Goal: Task Accomplishment & Management: Complete application form

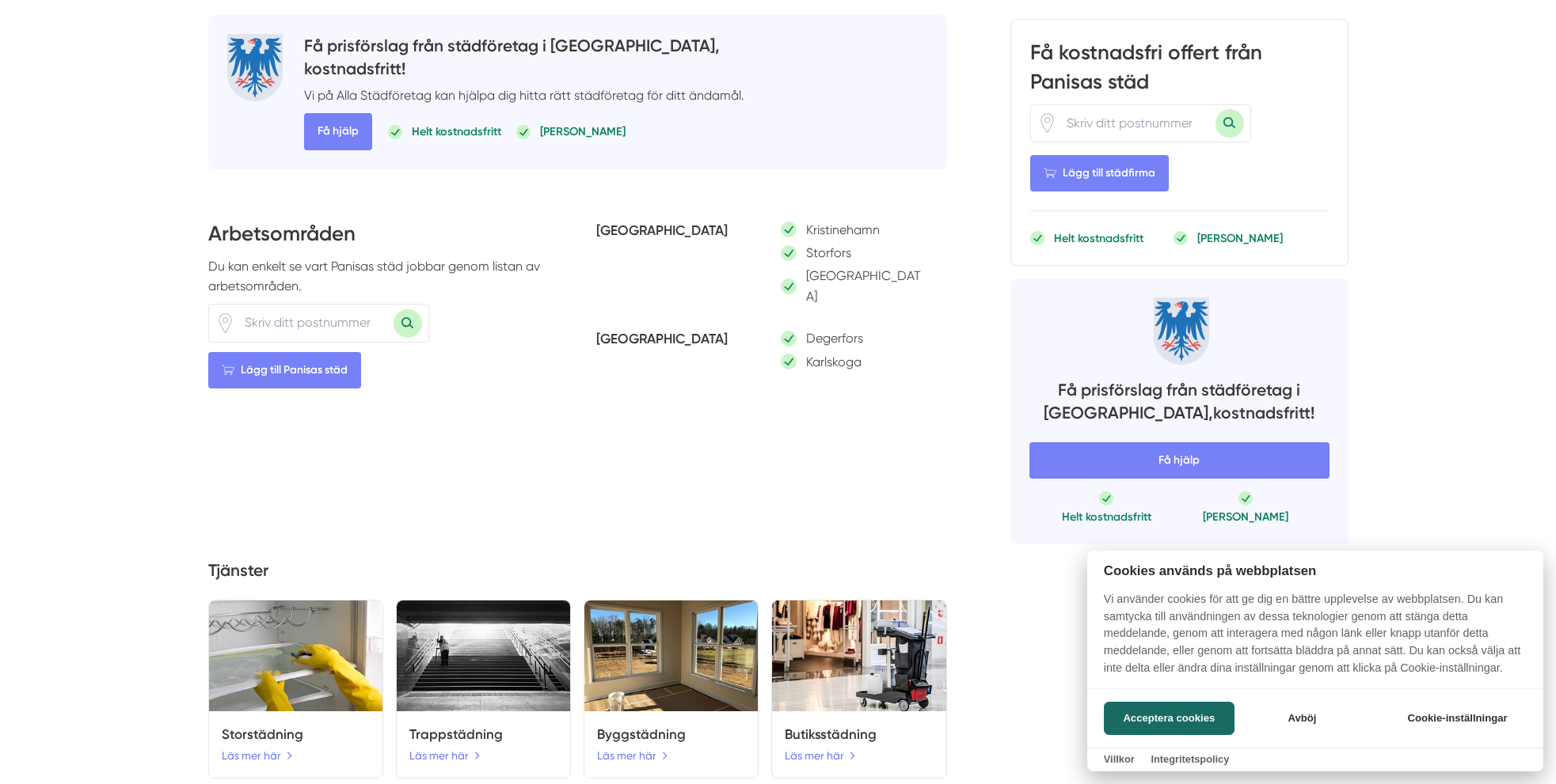
scroll to position [361, 0]
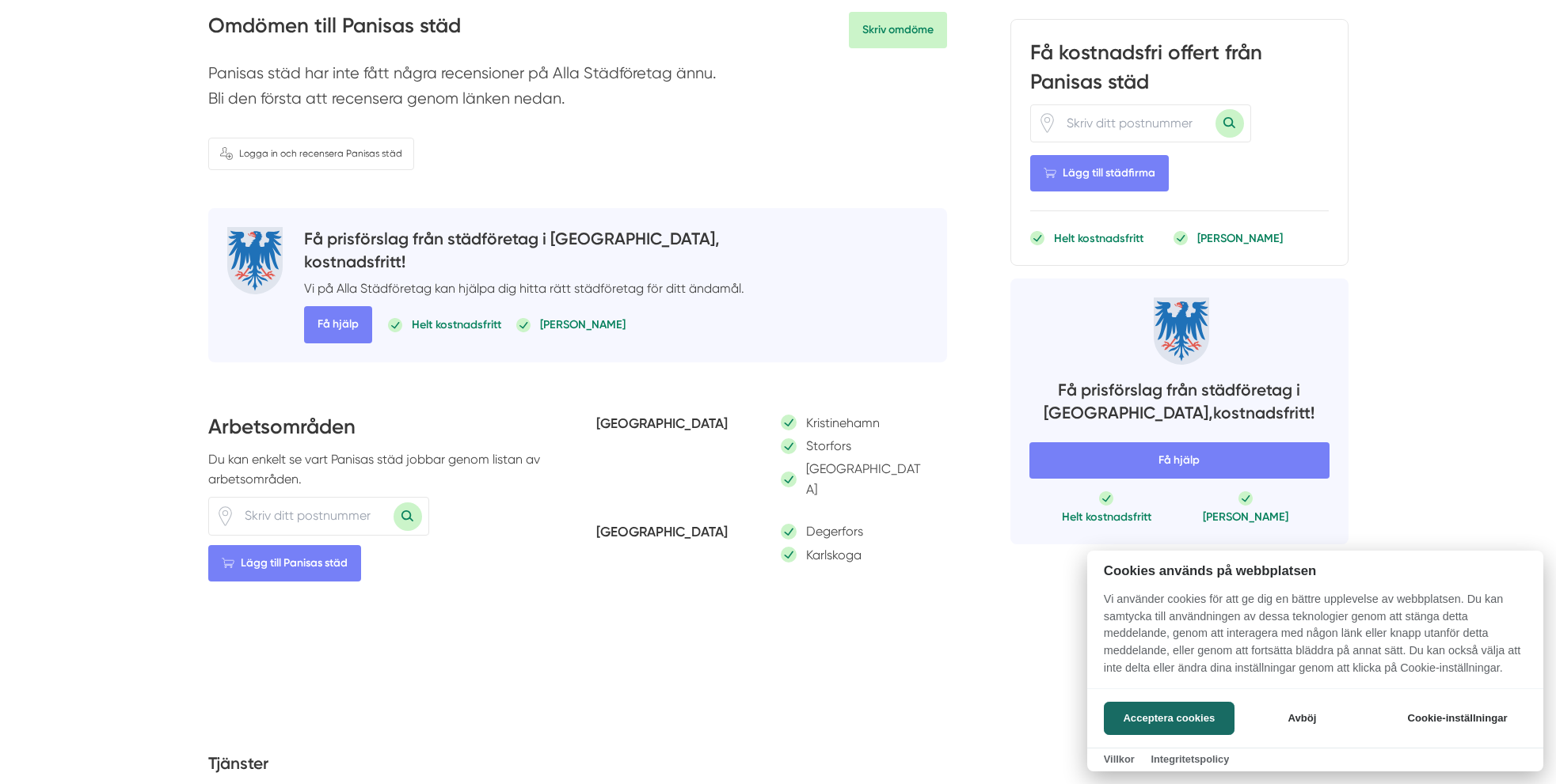
click at [334, 323] on div at bounding box center [778, 392] width 1556 height 784
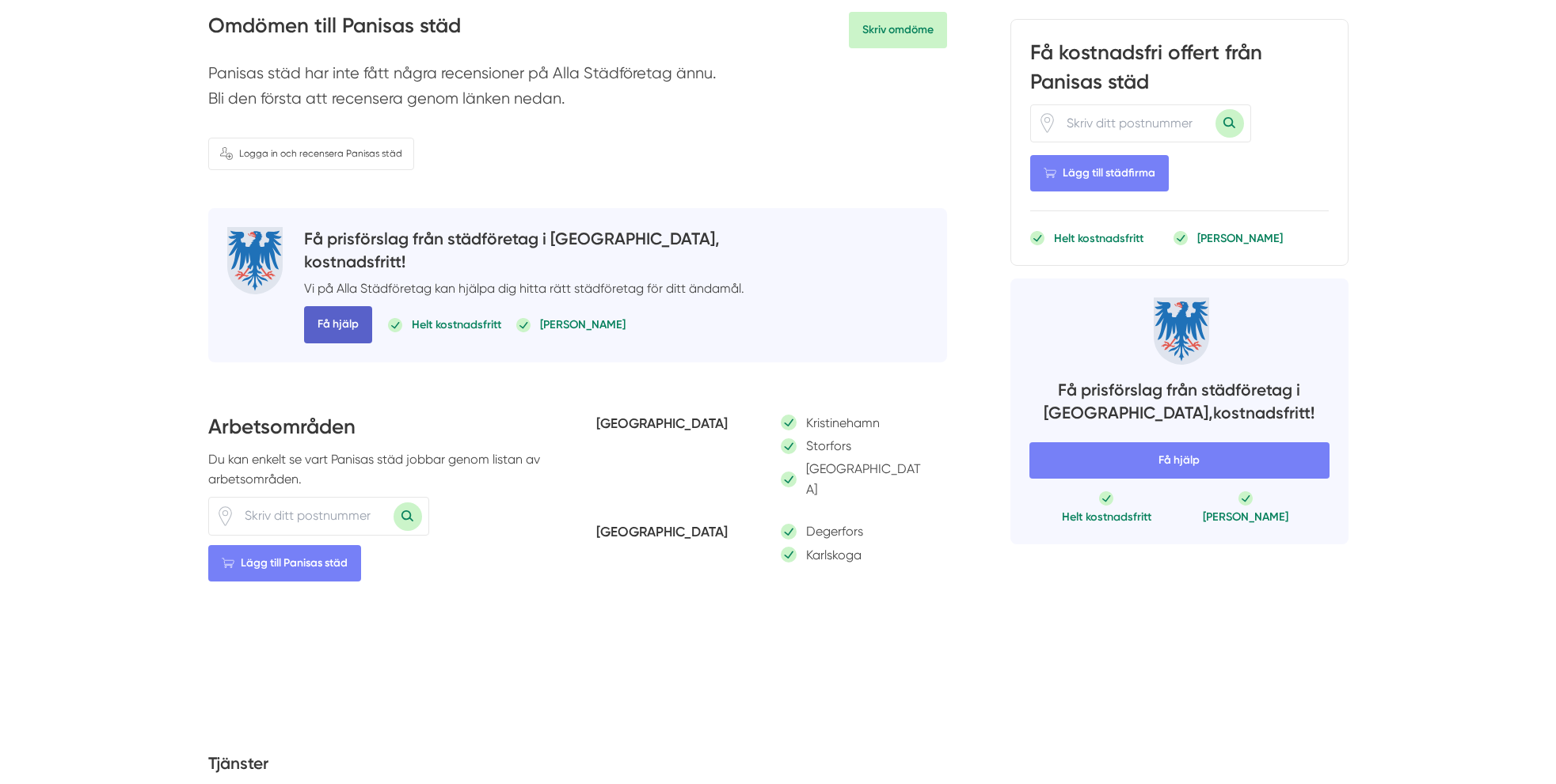
click at [332, 311] on span "Få hjälp" at bounding box center [338, 324] width 68 height 36
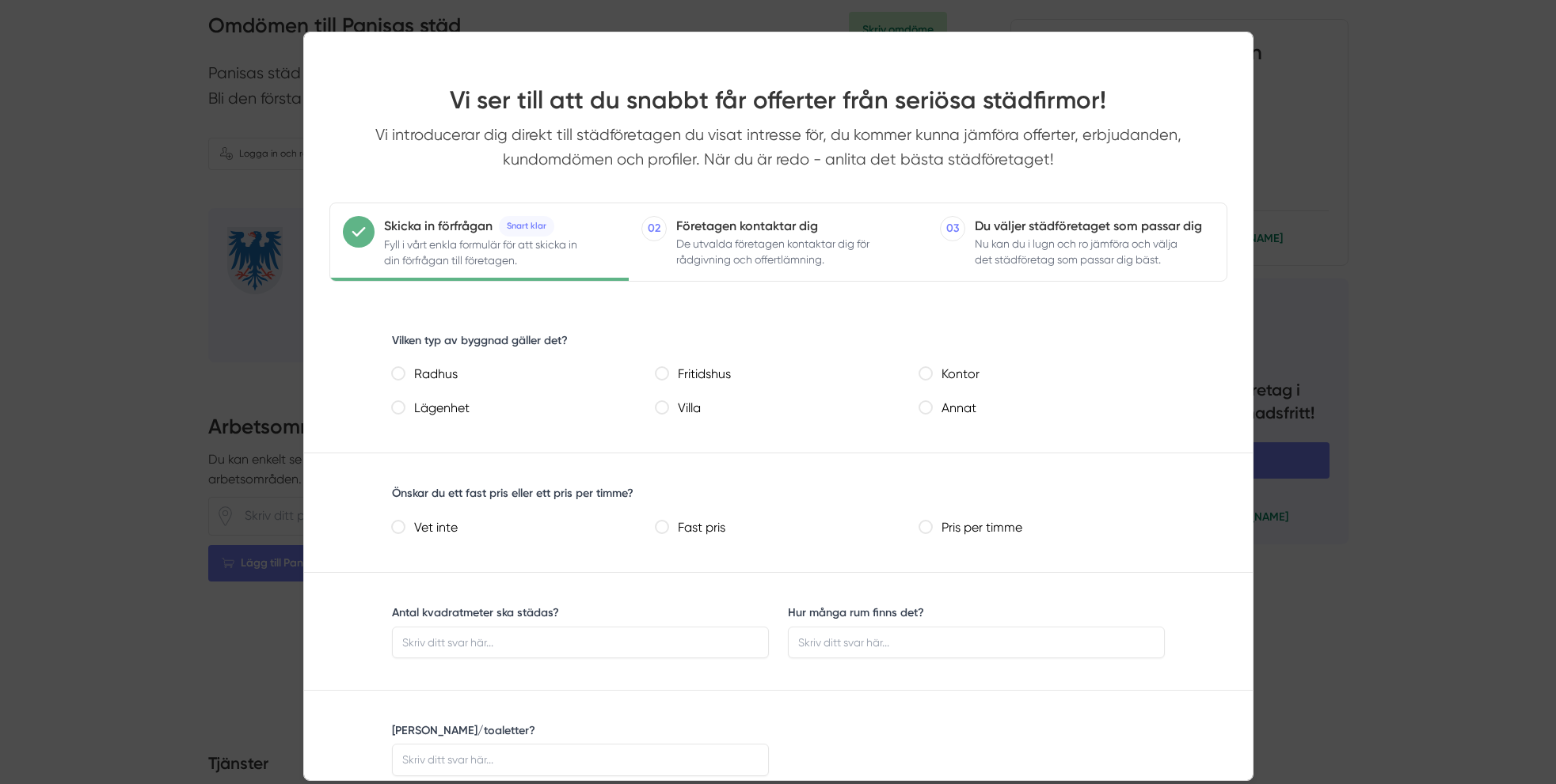
click at [400, 407] on lägenhet "Lägenhet" at bounding box center [398, 407] width 13 height 13
radio lägenhet "true"
click at [595, 648] on input "Antal kvadratmeter ska städas?" at bounding box center [581, 642] width 377 height 31
type input "58"
click at [836, 641] on input "Hur många rum finns det?" at bounding box center [976, 642] width 377 height 31
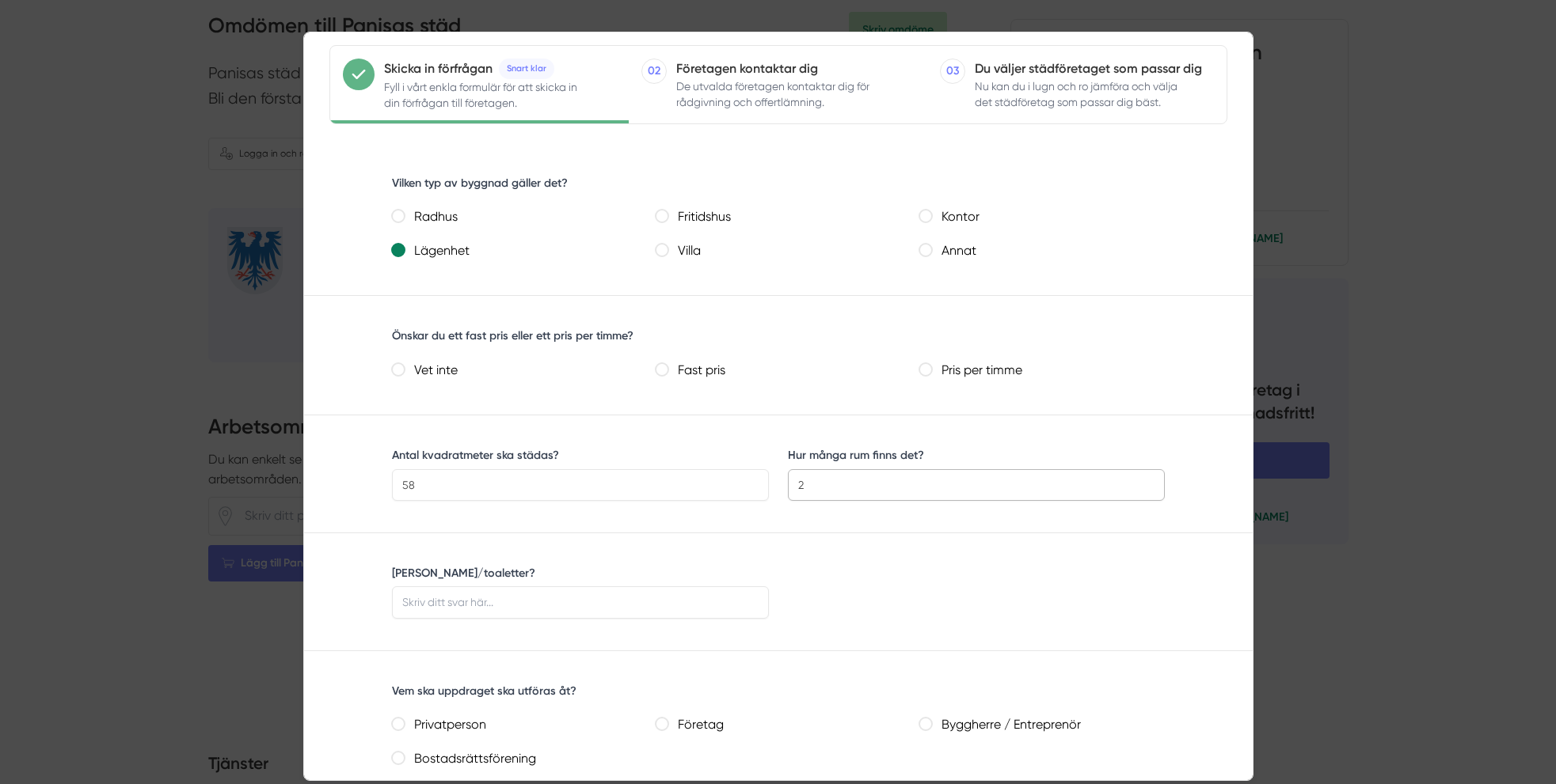
scroll to position [215, 0]
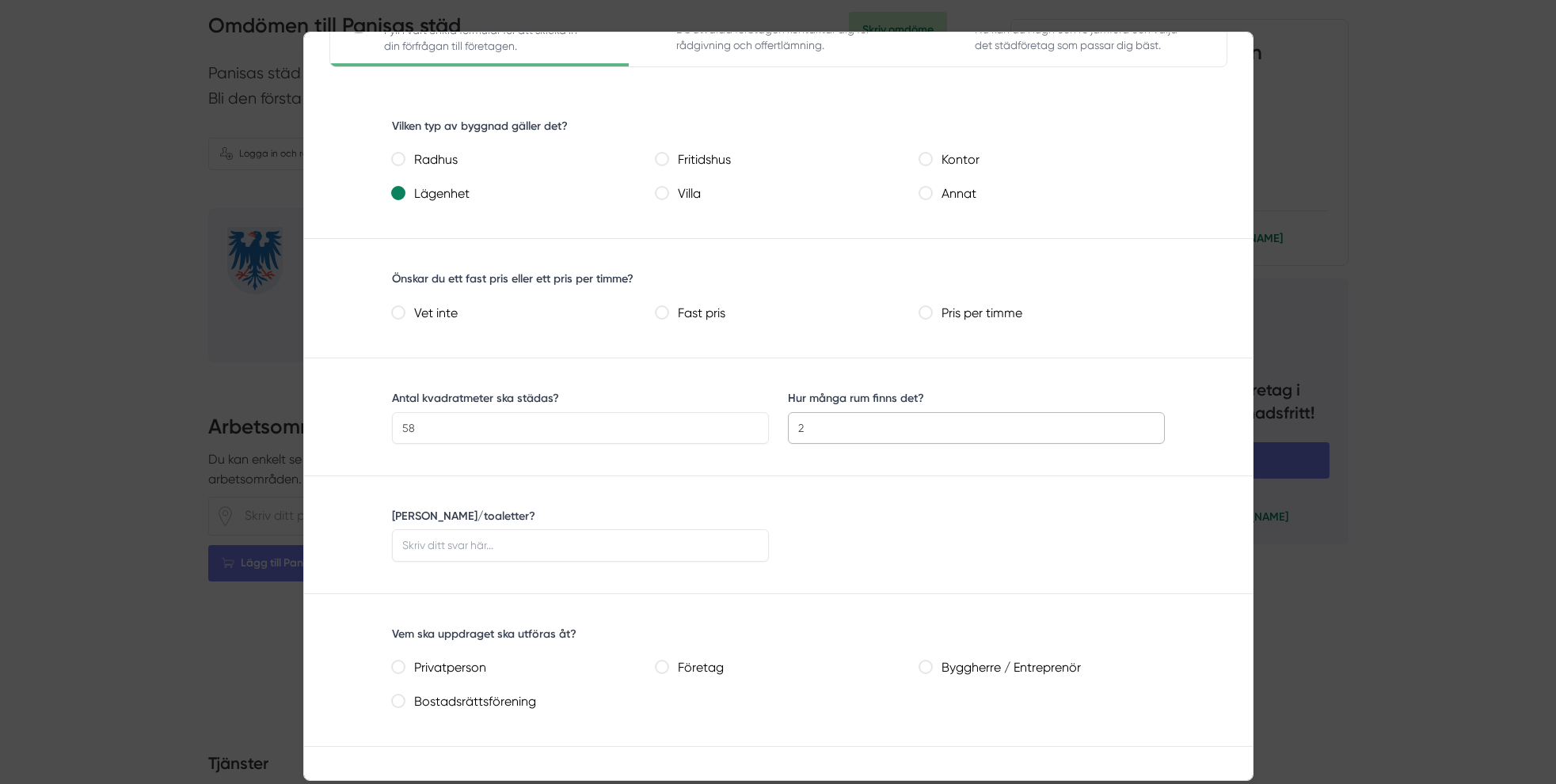
type input "2"
click at [566, 550] on input "[PERSON_NAME]/toaletter?" at bounding box center [581, 545] width 377 height 31
type input "1"
click at [398, 664] on input "Privatperson" at bounding box center [398, 667] width 13 height 13
radio input "true"
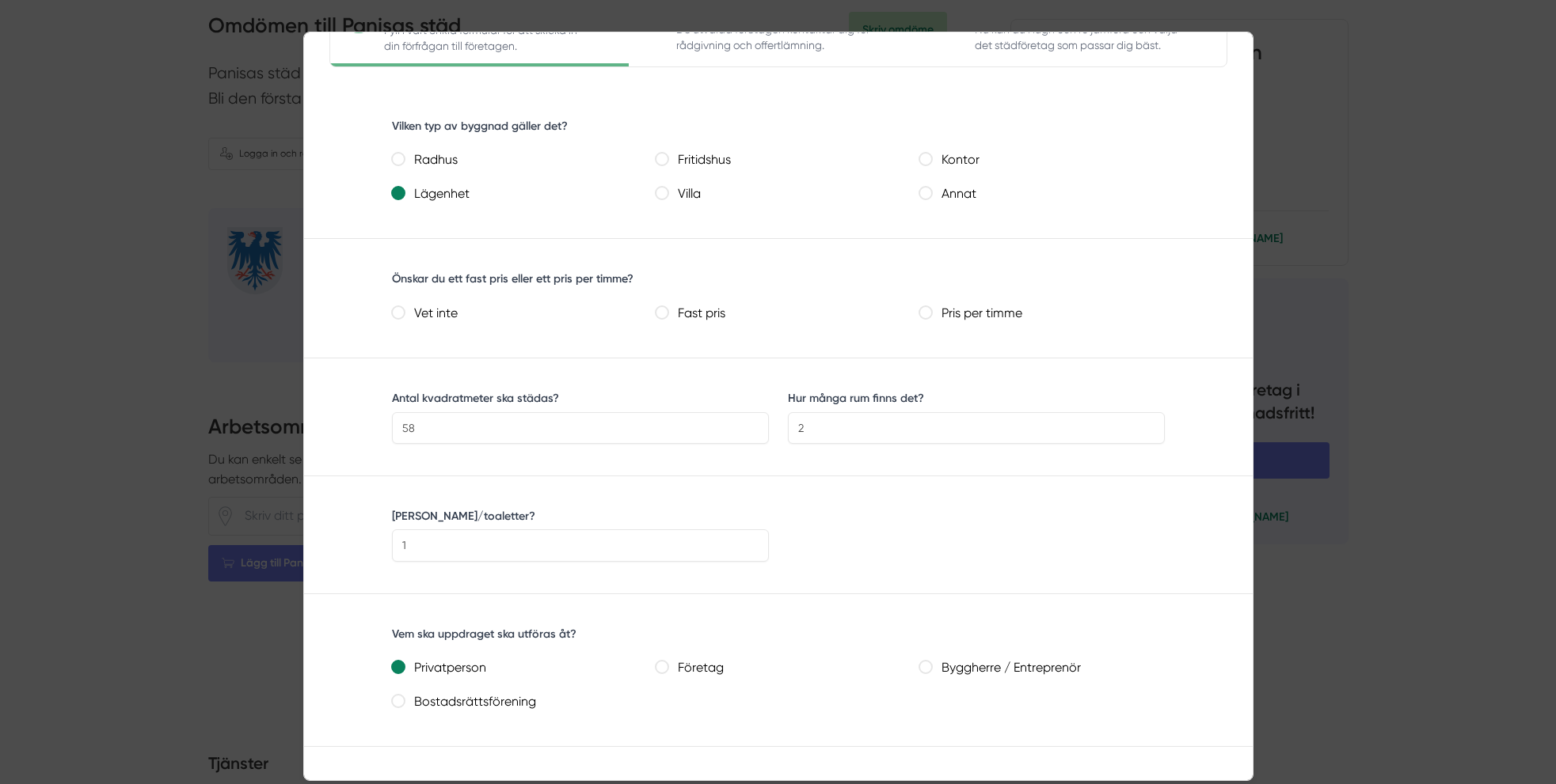
click at [666, 313] on pris "Fast pris" at bounding box center [661, 312] width 13 height 13
radio pris "true"
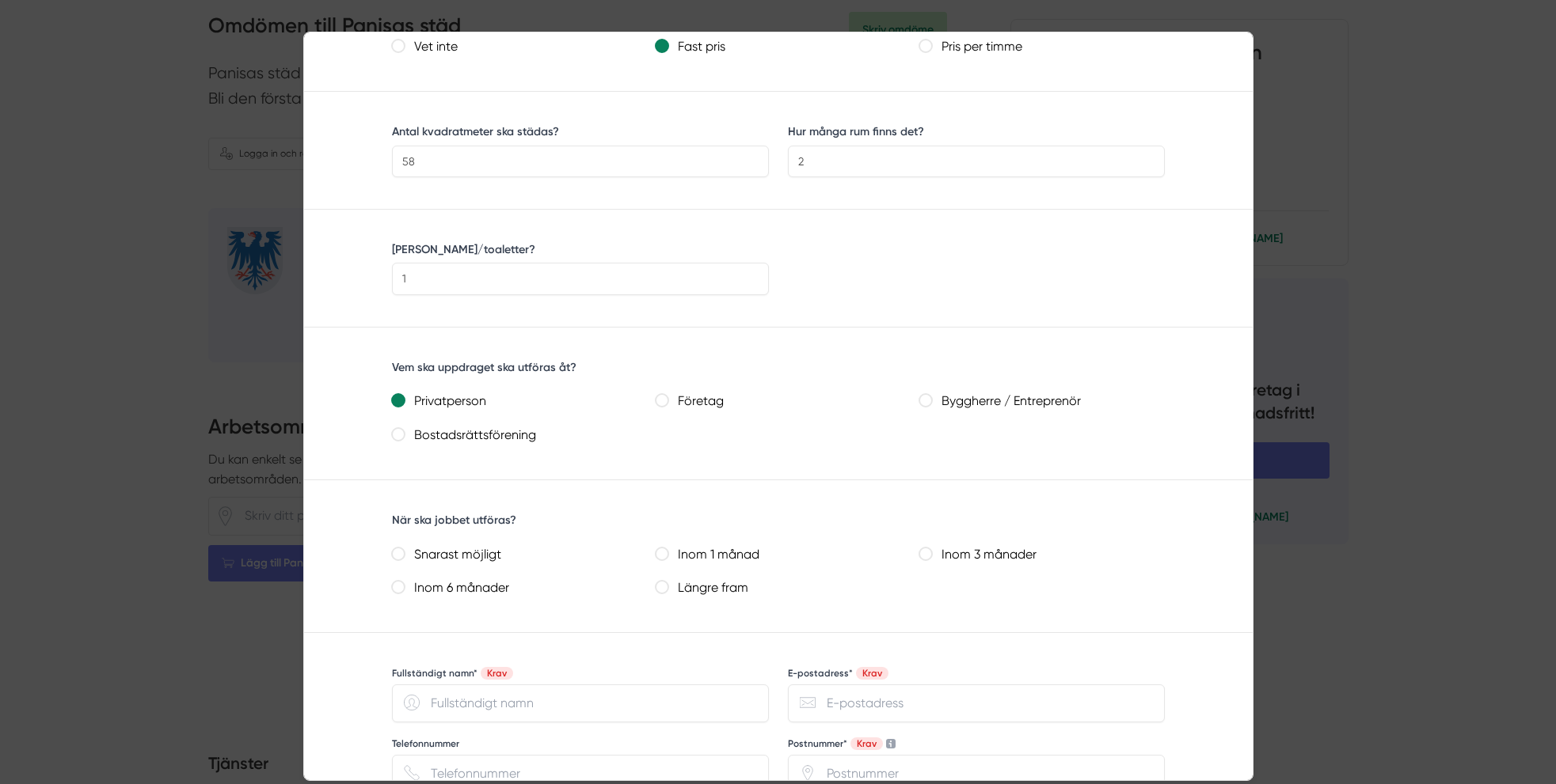
scroll to position [491, 0]
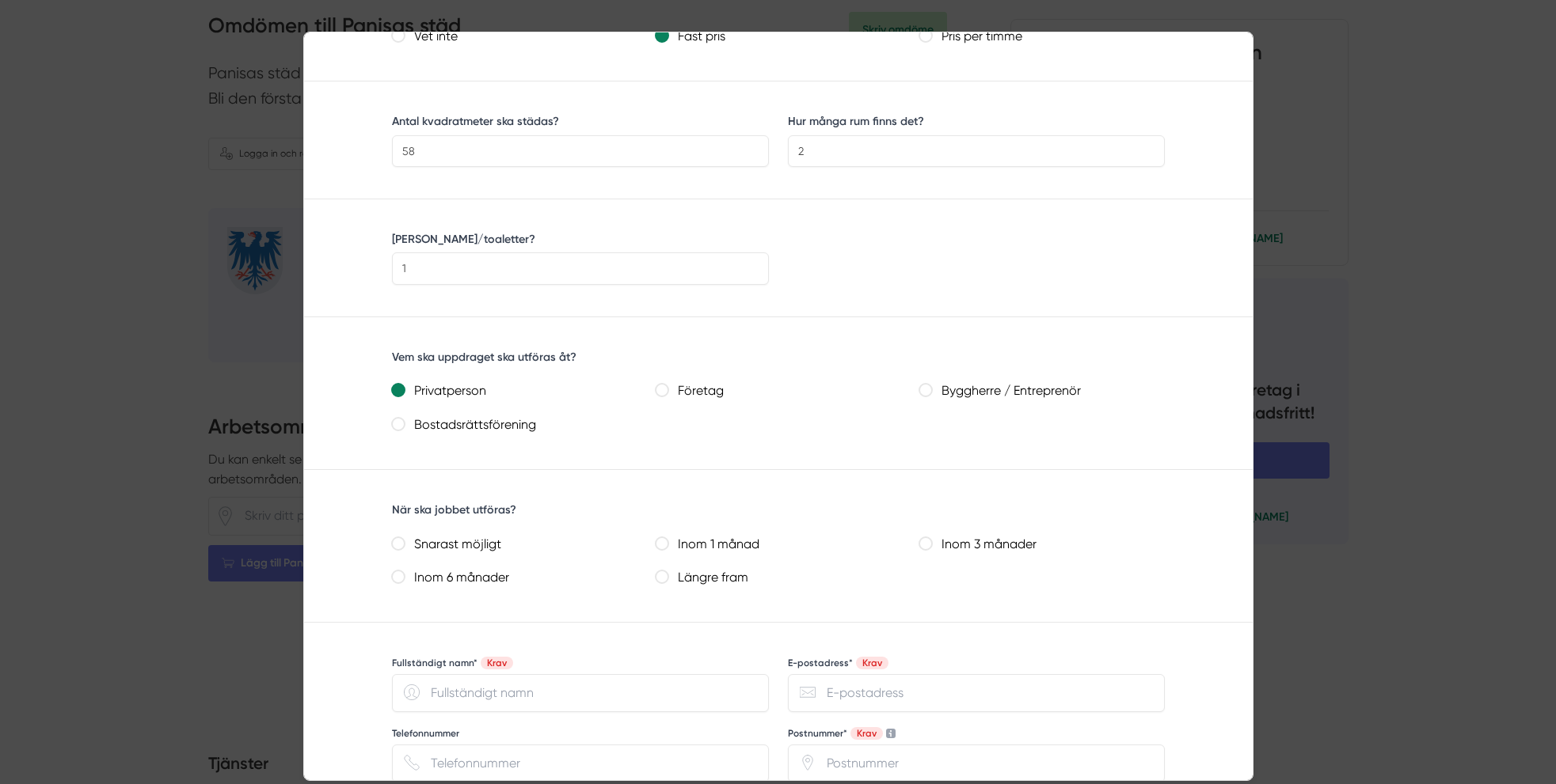
click at [663, 540] on månad "Inom 1 månad" at bounding box center [661, 543] width 13 height 13
radio månad "true"
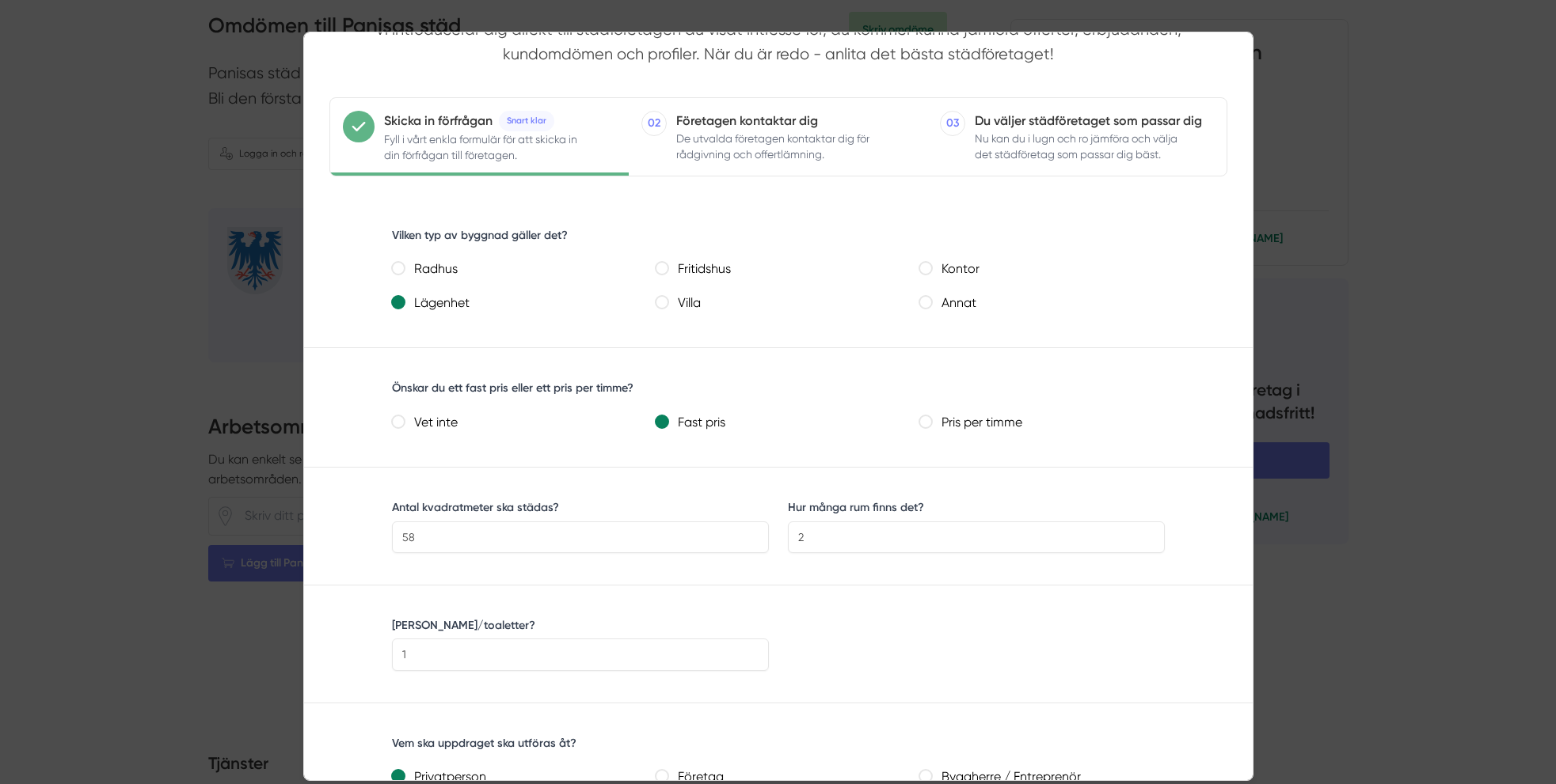
scroll to position [0, 0]
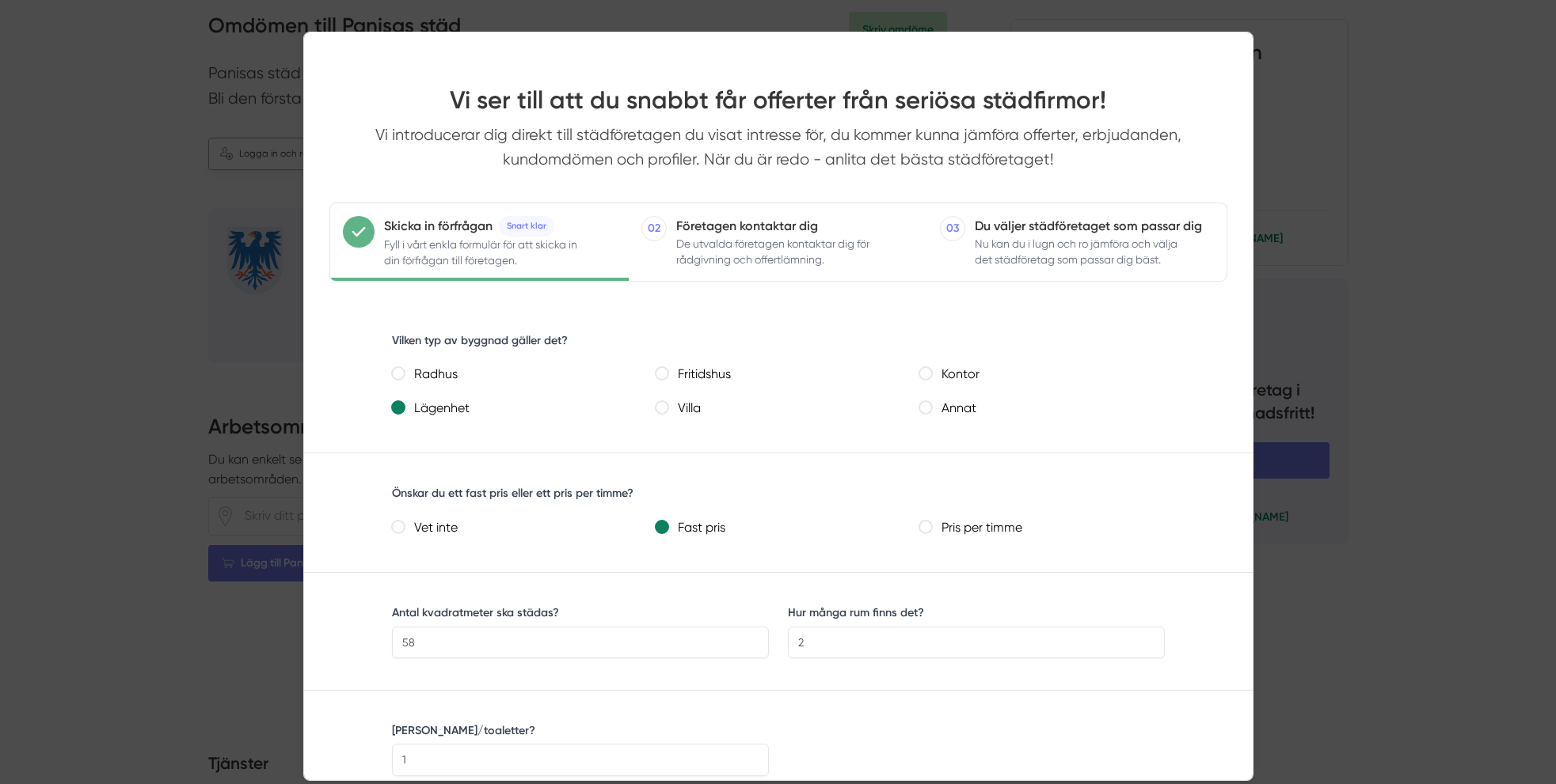
click at [211, 148] on div at bounding box center [778, 392] width 1556 height 784
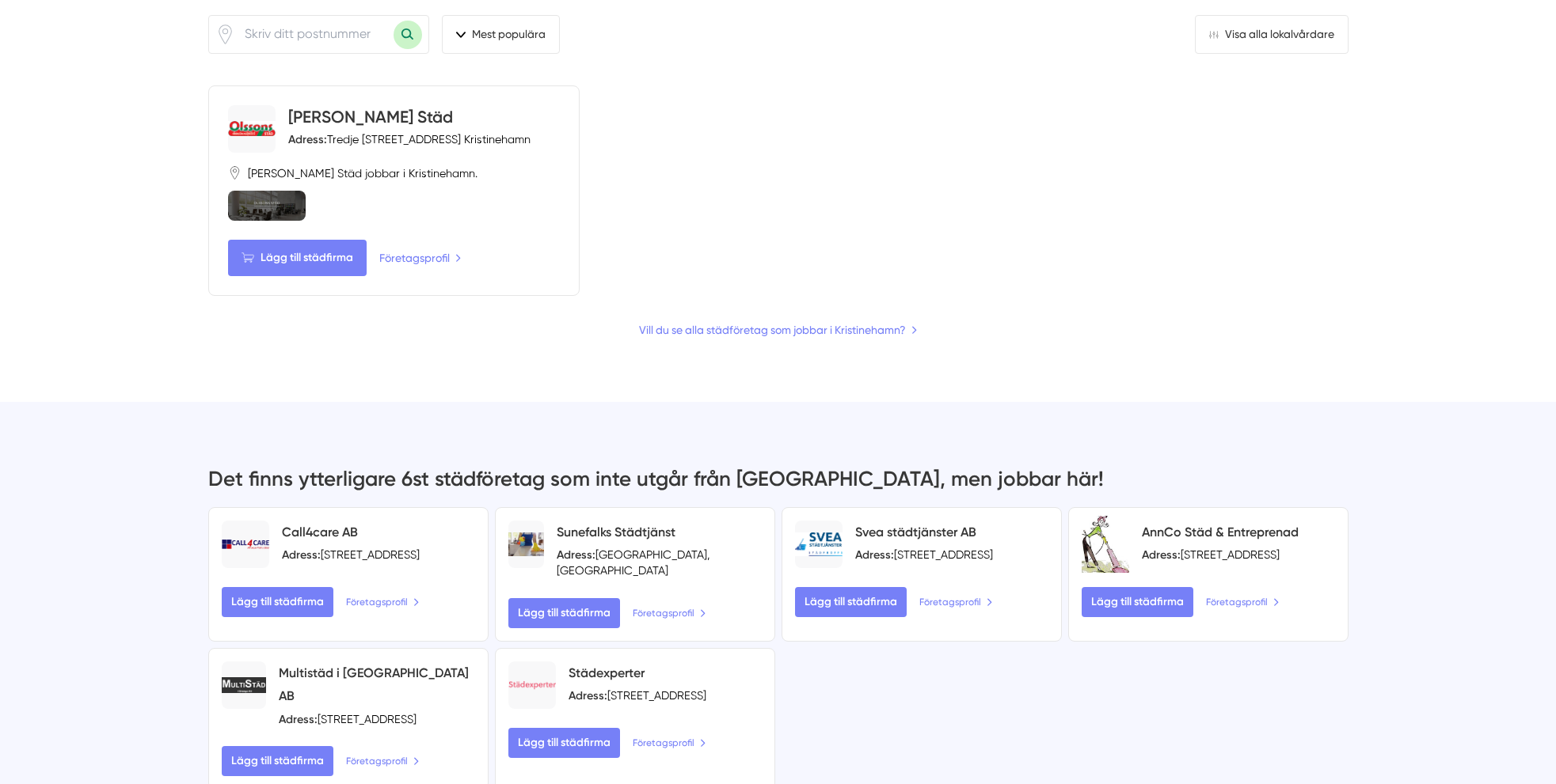
scroll to position [384, 0]
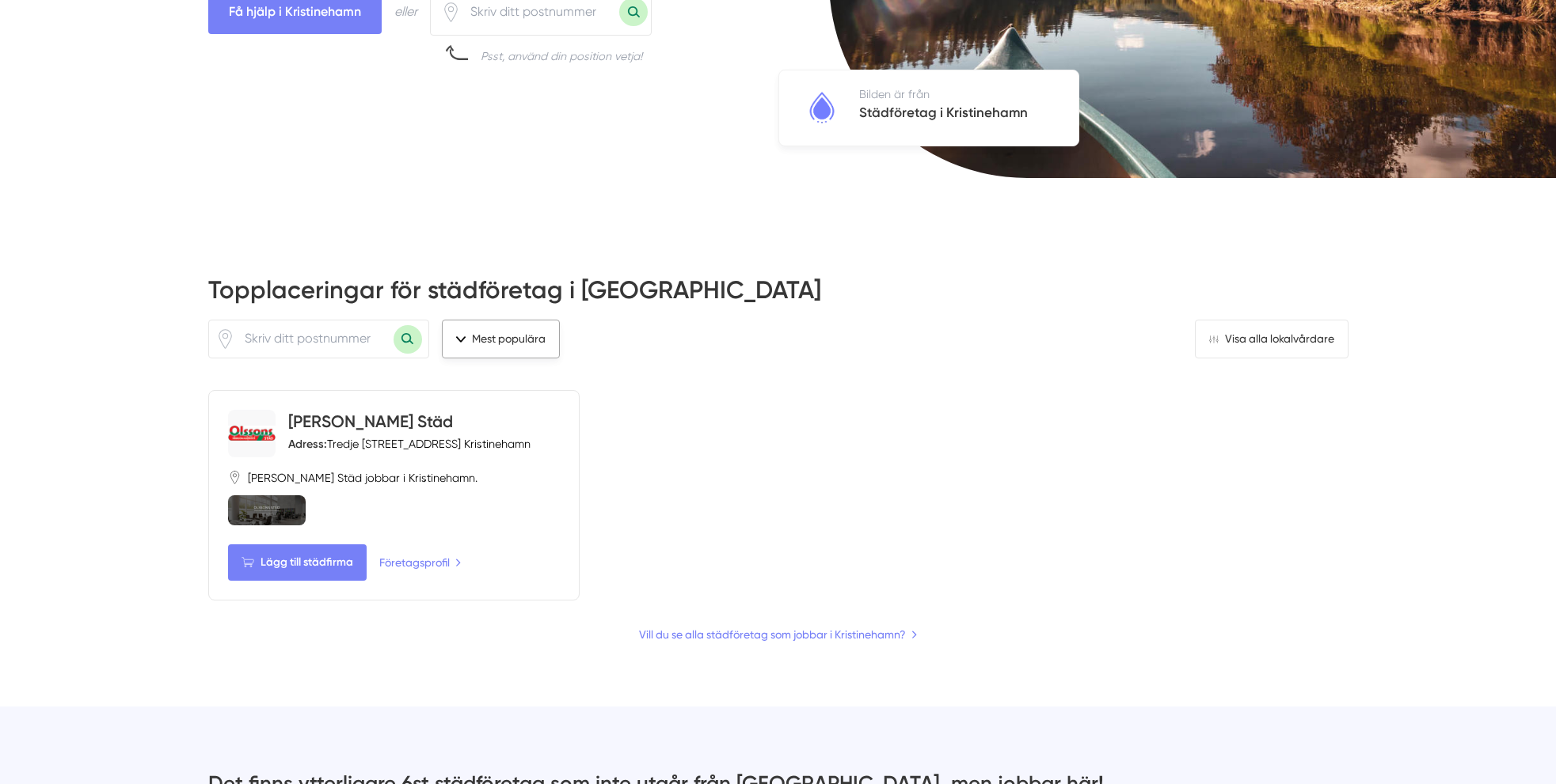
click at [488, 336] on button "Mest populära" at bounding box center [500, 339] width 118 height 38
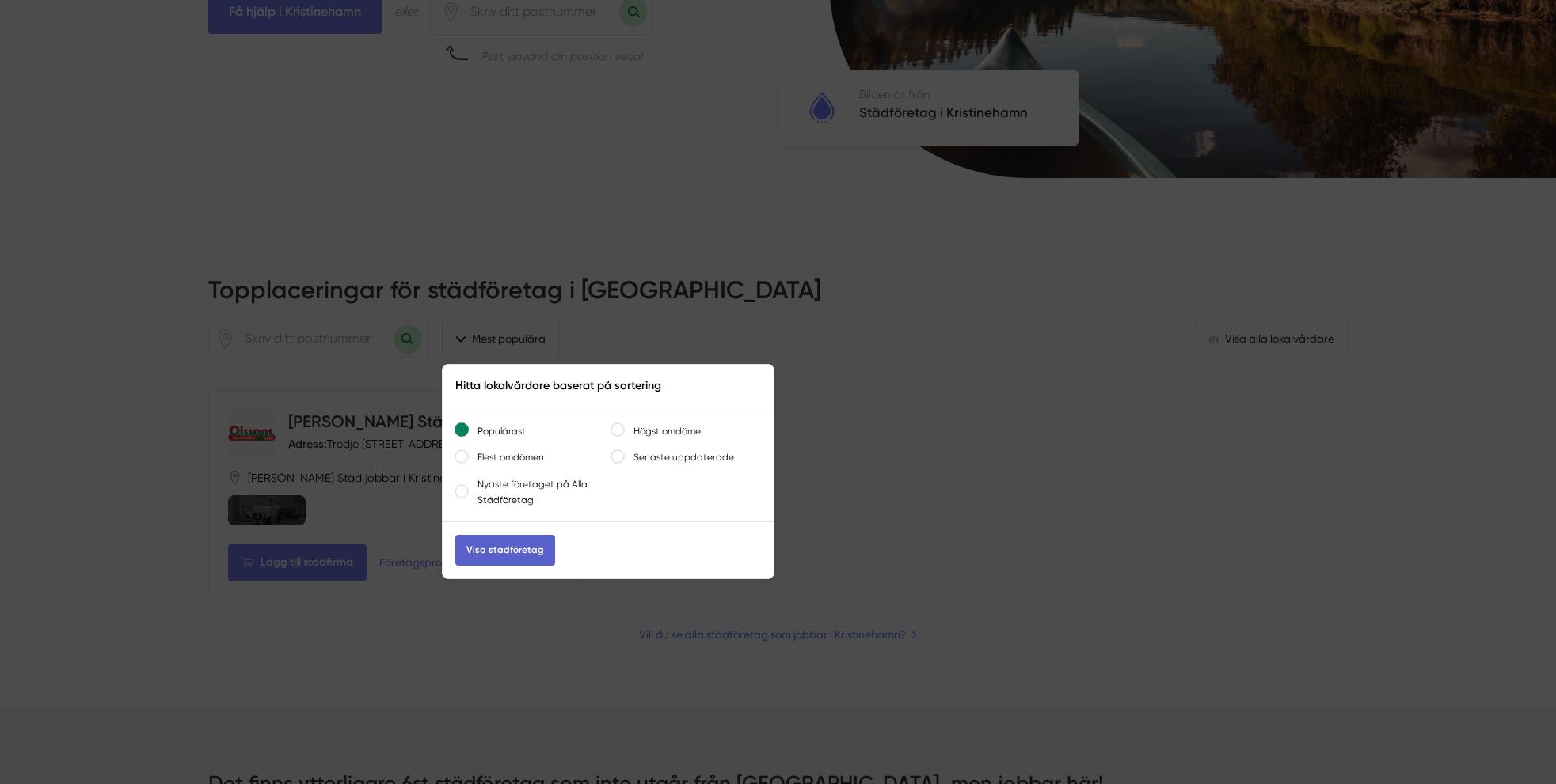
click at [496, 551] on link "Visa städföretag" at bounding box center [505, 550] width 100 height 31
